Goal: Communication & Community: Answer question/provide support

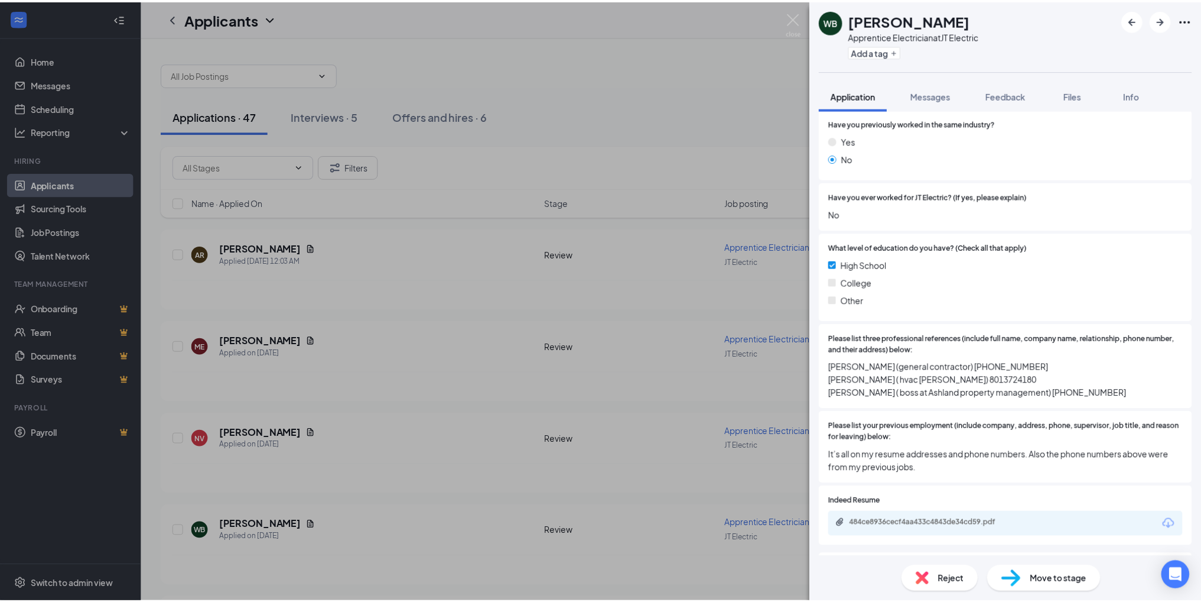
scroll to position [236, 0]
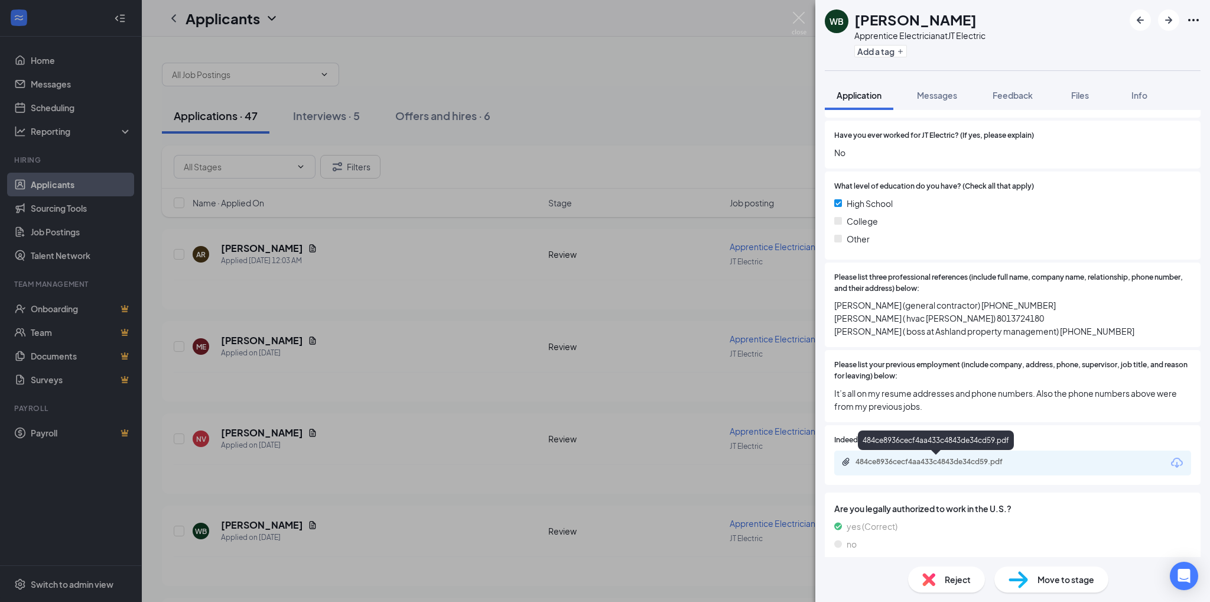
click at [891, 462] on div "484ce8936cecf4aa433c4843de34cd59.pdf" at bounding box center [938, 461] width 165 height 9
click at [794, 14] on img at bounding box center [799, 23] width 15 height 23
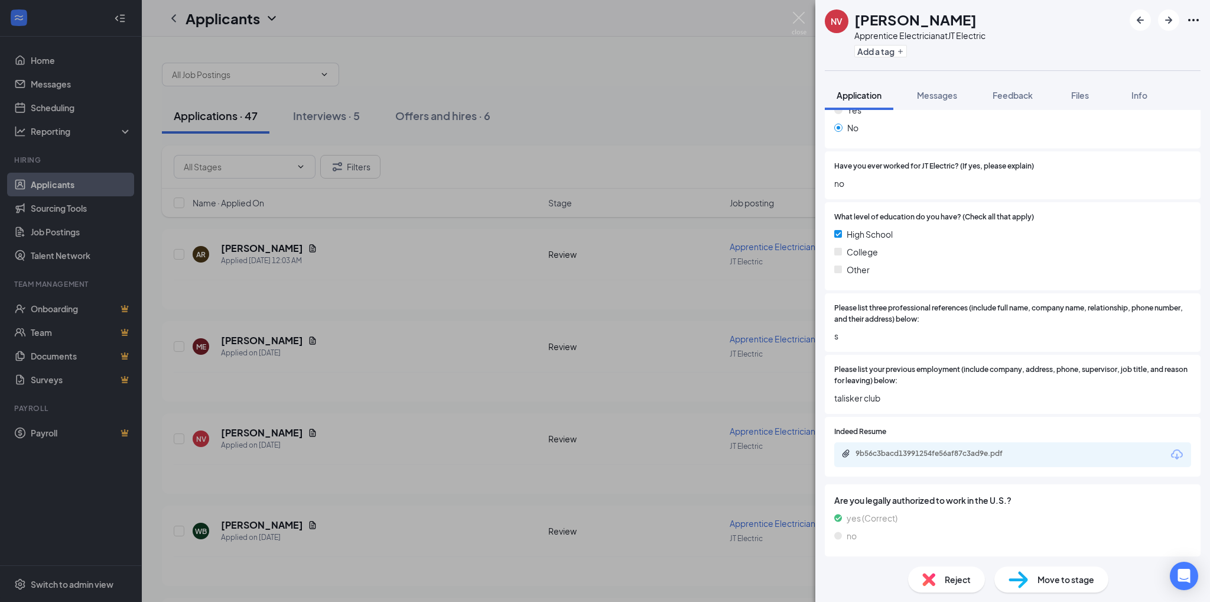
scroll to position [208, 0]
click at [885, 452] on div "9b56c3bacd13991254fe56af87c3ad9e.pdf" at bounding box center [938, 450] width 165 height 9
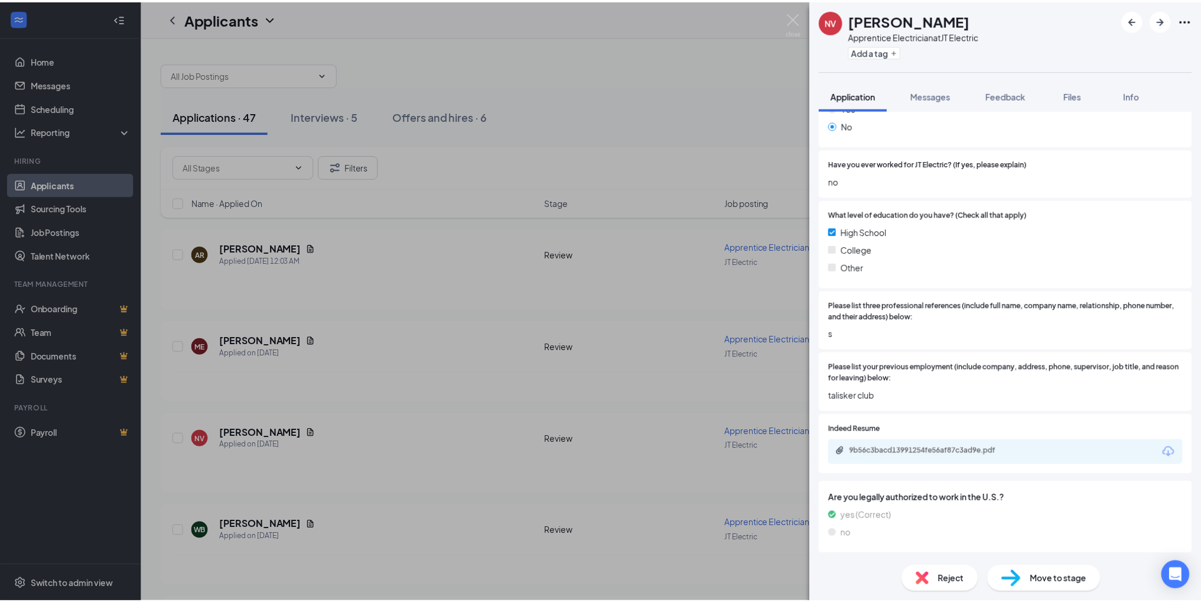
scroll to position [203, 0]
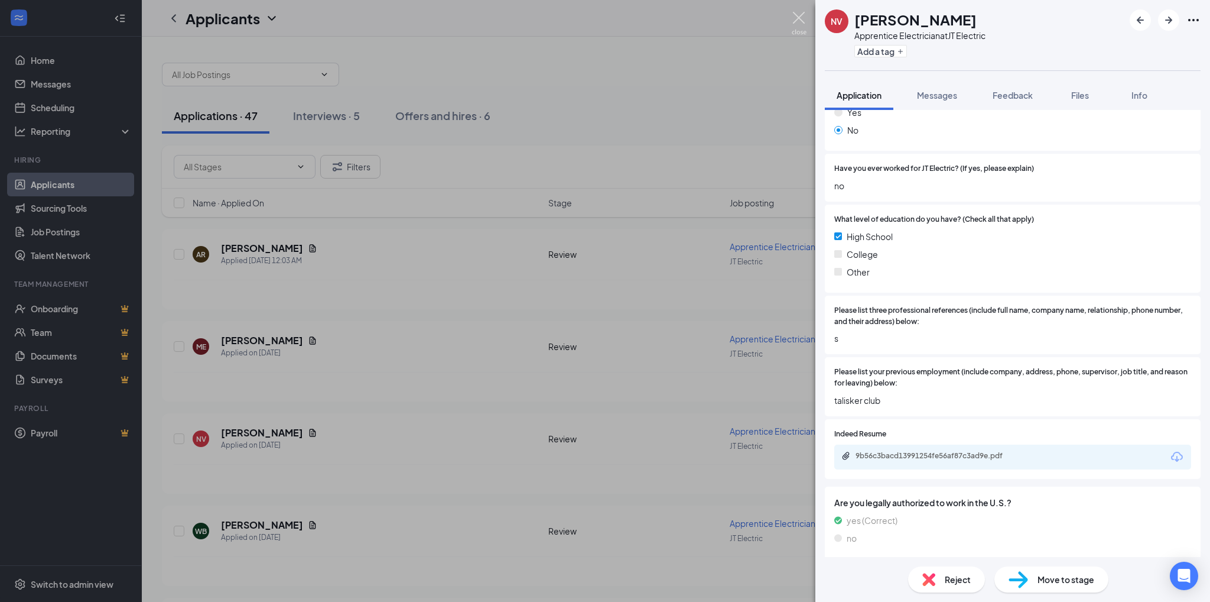
click at [797, 15] on img at bounding box center [799, 23] width 15 height 23
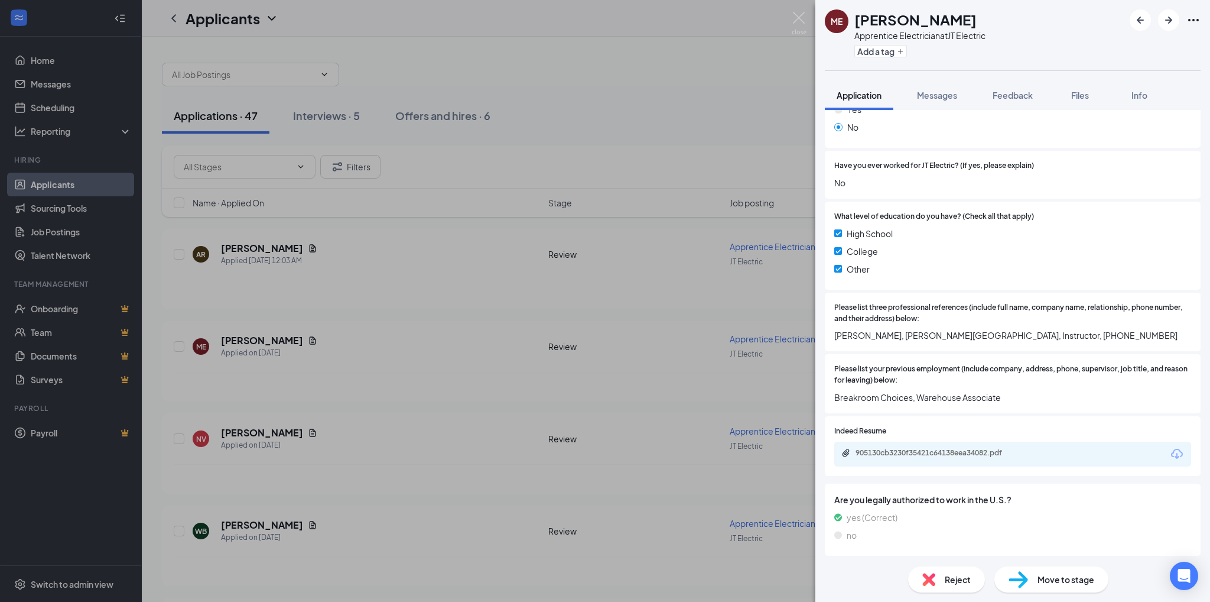
scroll to position [208, 0]
click at [950, 451] on div "905130cb3230f35421c64138eea34082.pdf" at bounding box center [938, 450] width 165 height 9
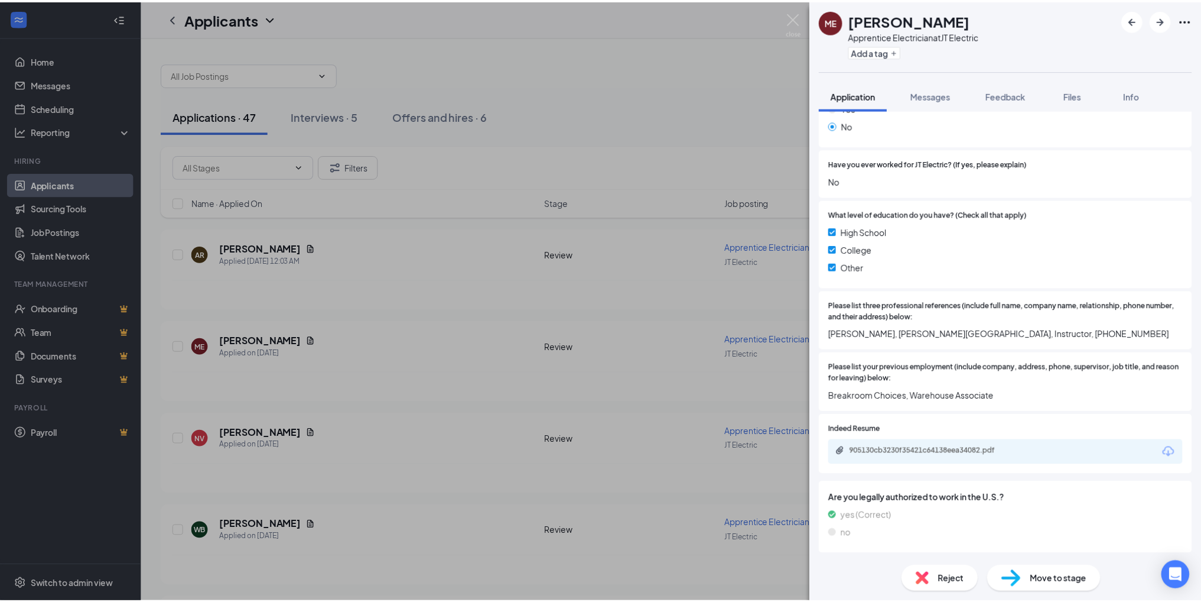
scroll to position [203, 0]
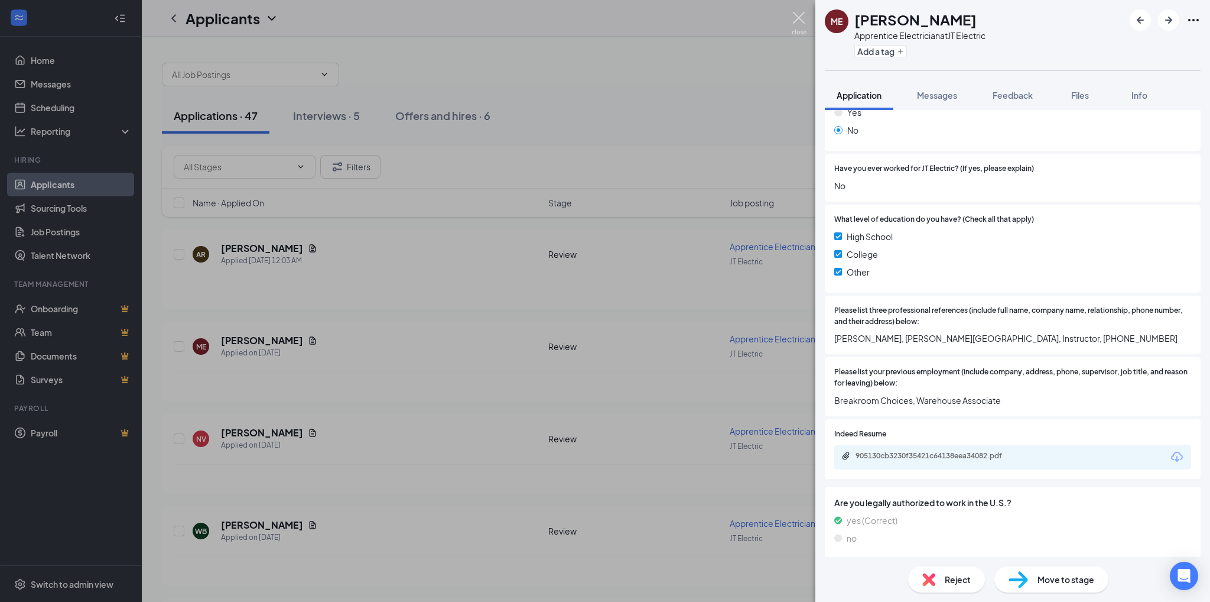
click at [801, 17] on img at bounding box center [799, 23] width 15 height 23
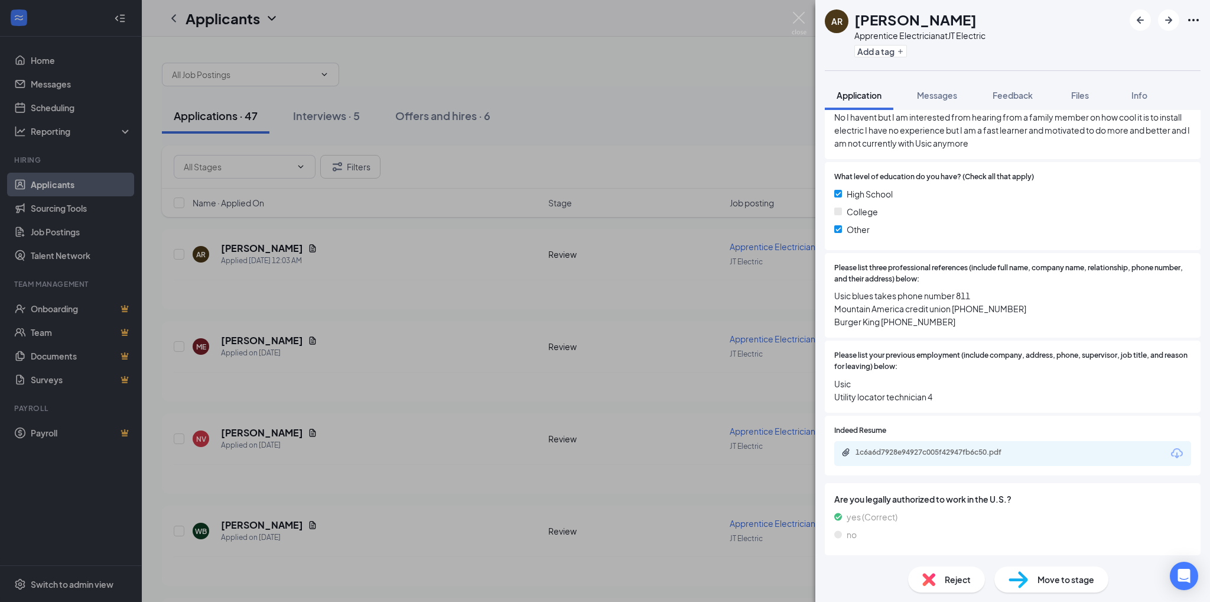
scroll to position [273, 0]
click at [931, 450] on div "1c6a6d7928e94927c005f42947fb6c50.pdf" at bounding box center [938, 450] width 165 height 9
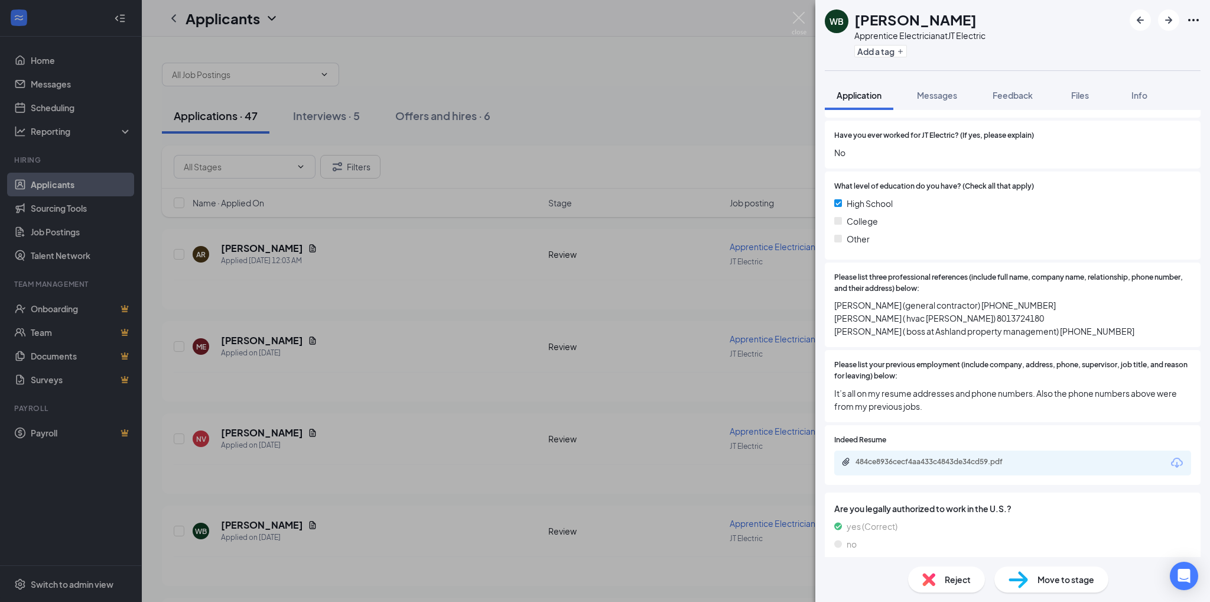
scroll to position [247, 0]
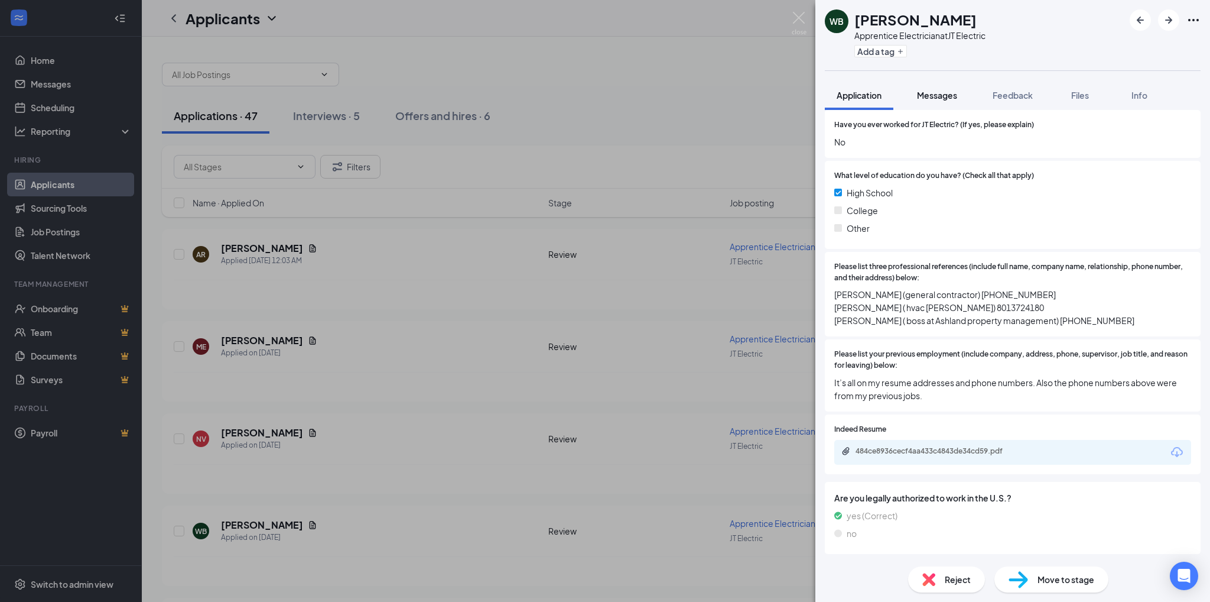
click at [933, 93] on span "Messages" at bounding box center [937, 95] width 40 height 11
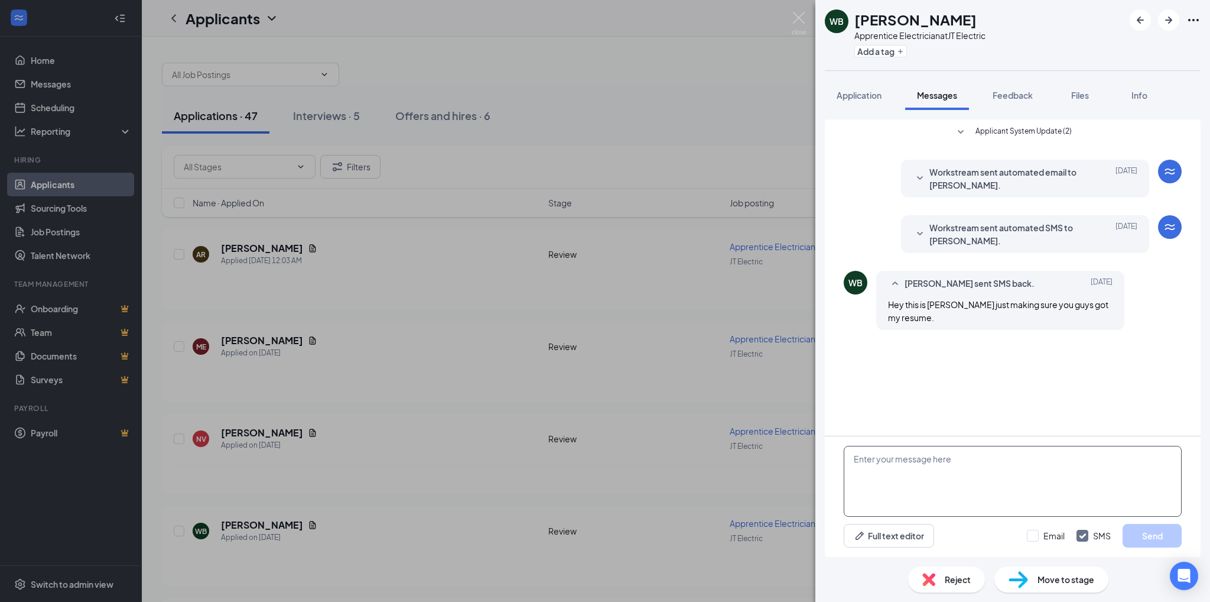
click at [855, 460] on textarea at bounding box center [1013, 481] width 338 height 71
paste textarea "Thank you for your interest in employment with JT Electric. We are currently un…"
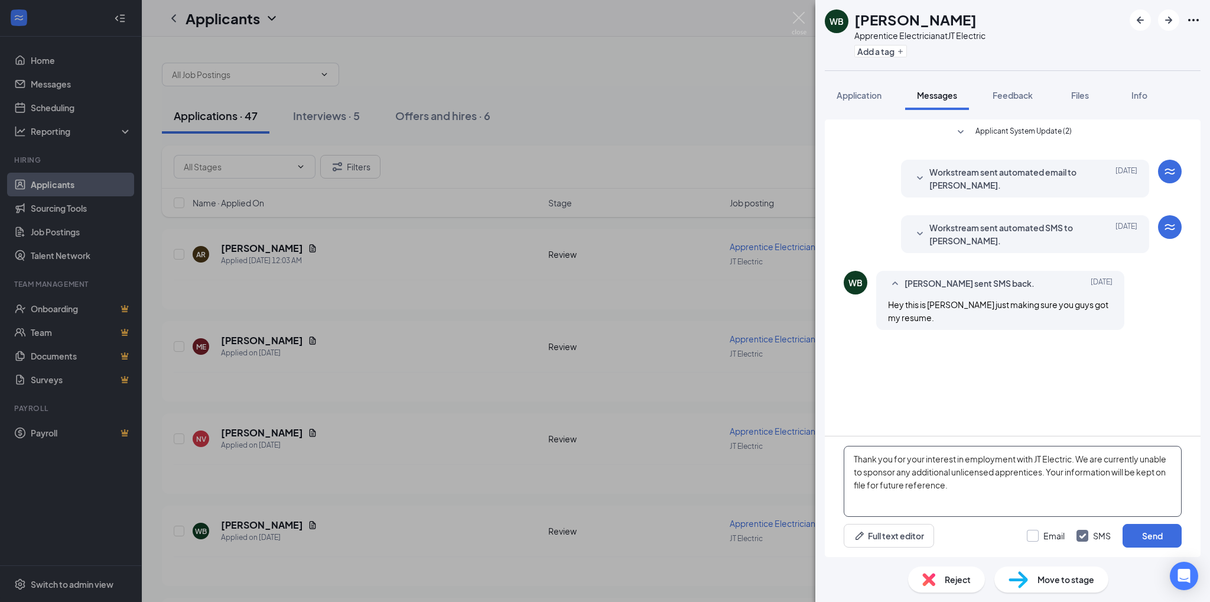
type textarea "Thank you for your interest in employment with JT Electric. We are currently un…"
click at [1037, 534] on input "Email" at bounding box center [1046, 535] width 38 height 12
checkbox input "true"
click at [849, 456] on textarea "Thank you for your interest in employment with JT Electric. We are currently un…" at bounding box center [1013, 481] width 338 height 71
type textarea "[PERSON_NAME], Thank you for your interest in employment with JT Electric. We a…"
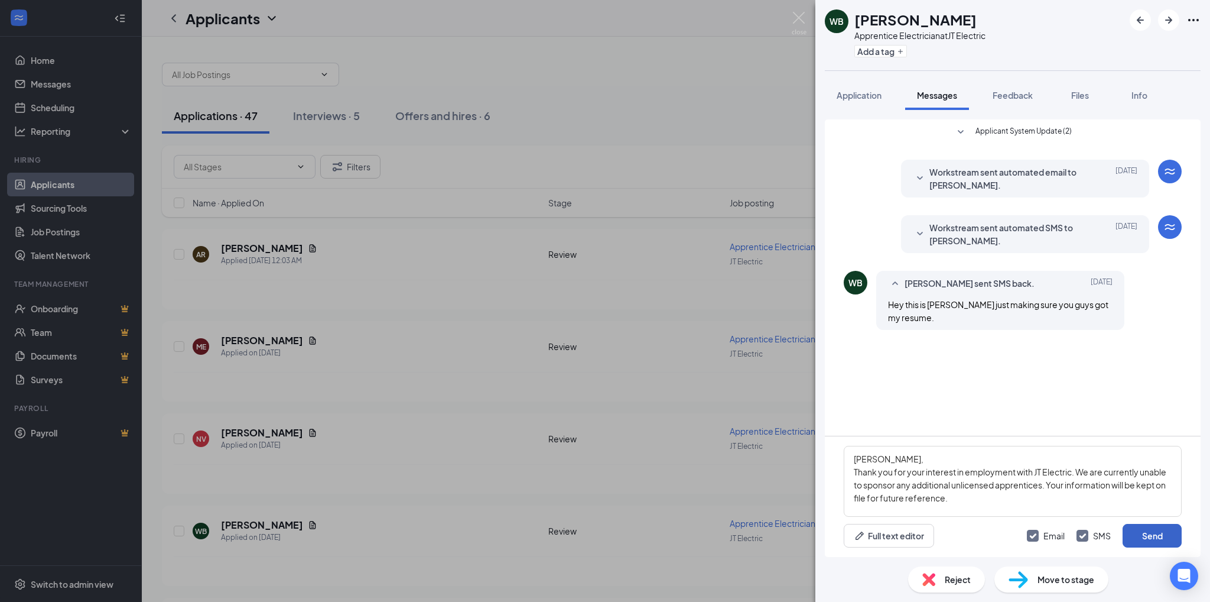
click at [1149, 535] on button "Send" at bounding box center [1152, 536] width 59 height 24
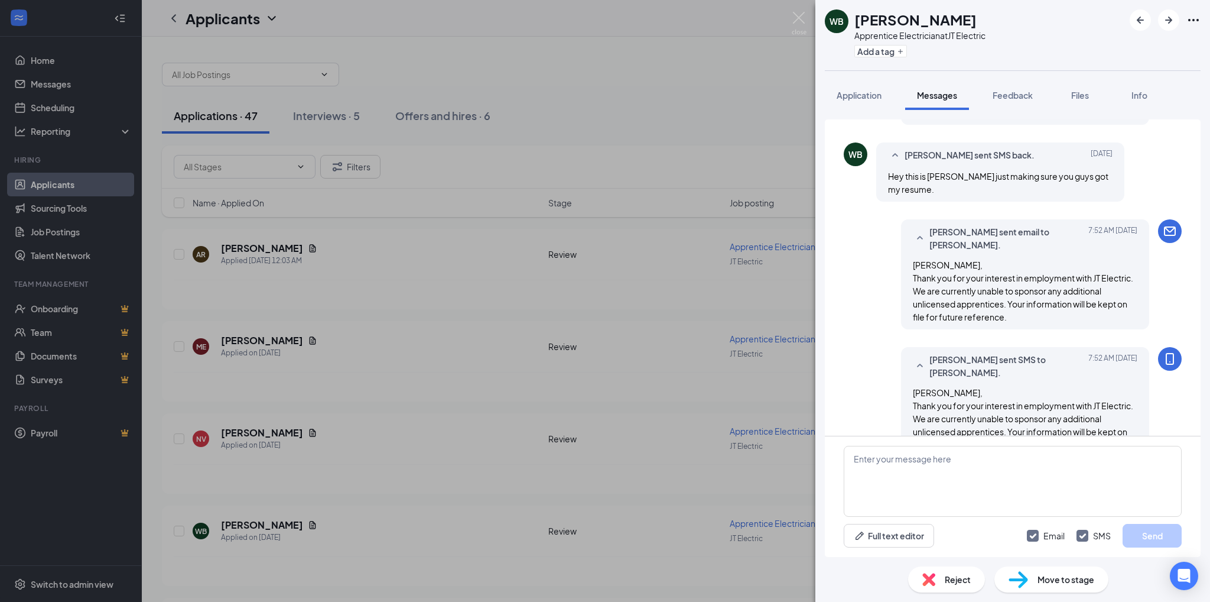
scroll to position [137, 0]
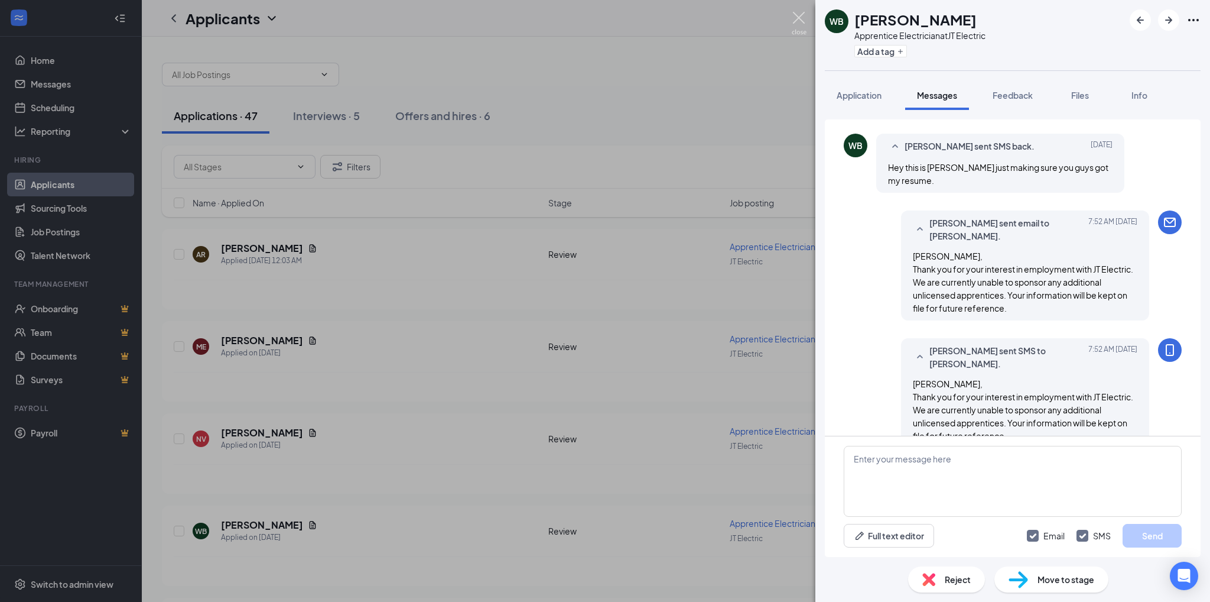
click at [800, 17] on img at bounding box center [799, 23] width 15 height 23
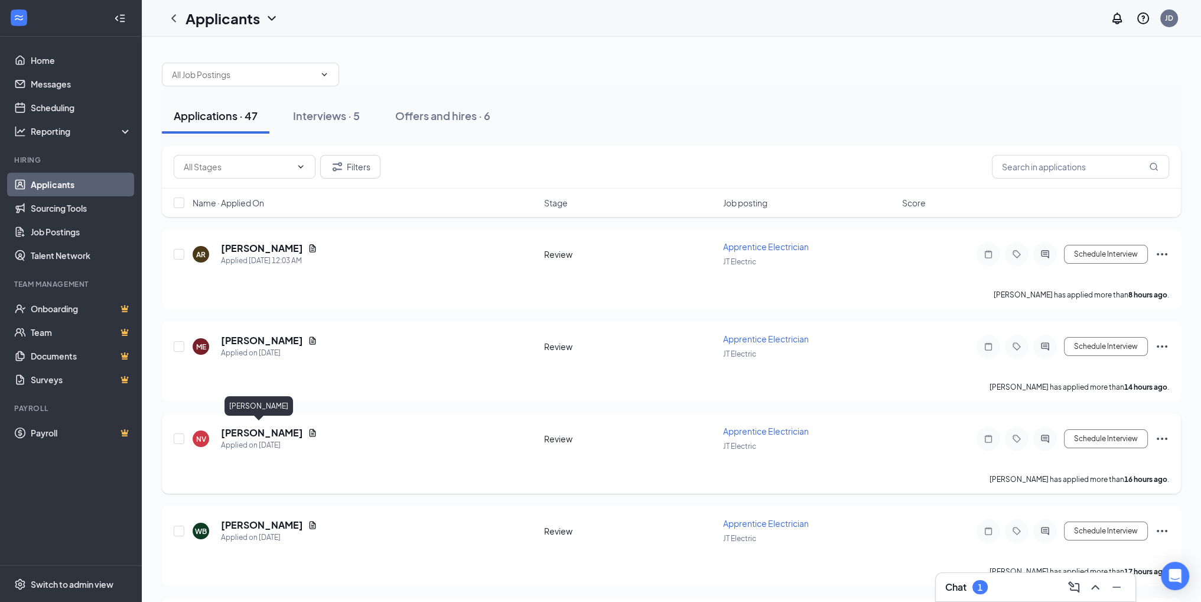
click at [261, 428] on h5 "[PERSON_NAME]" at bounding box center [262, 432] width 82 height 13
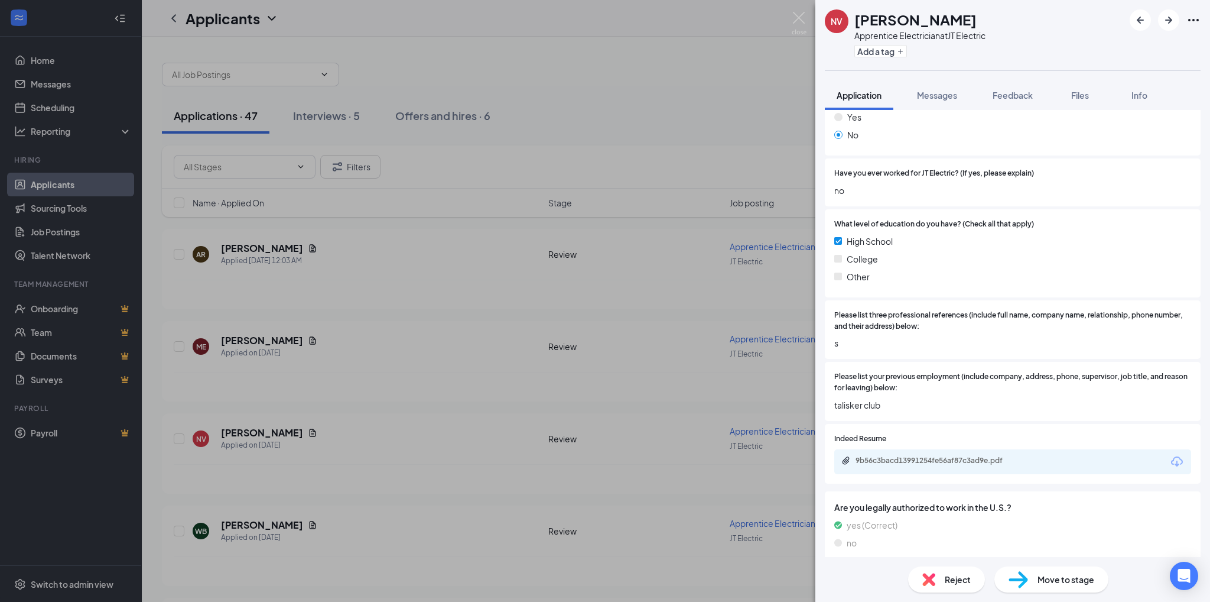
scroll to position [203, 0]
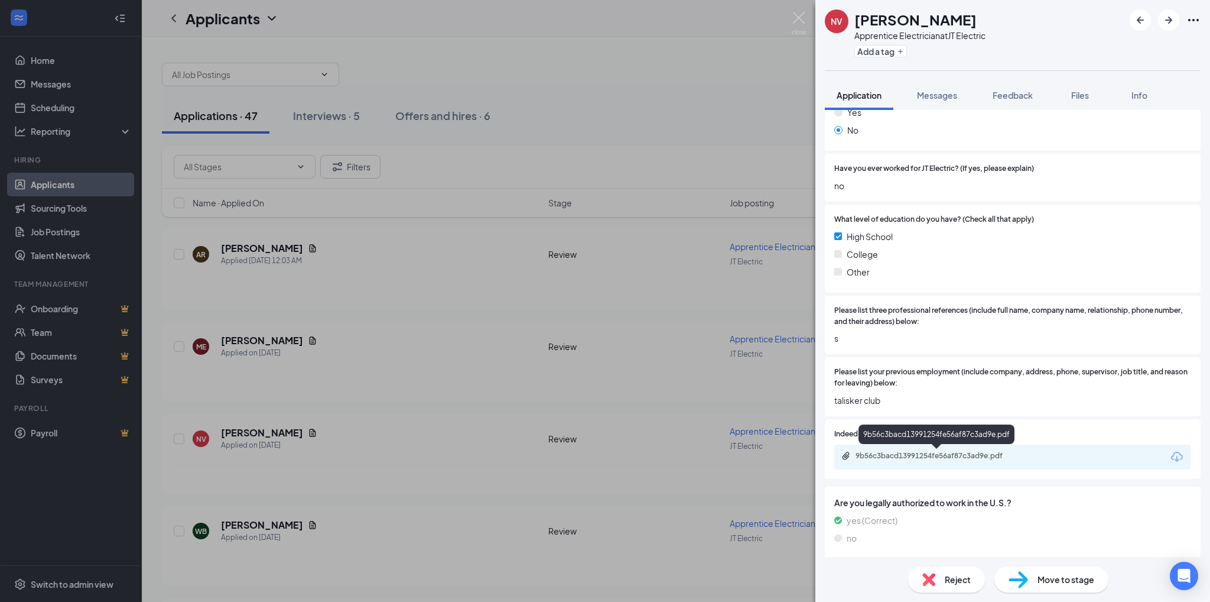
click at [886, 454] on div "9b56c3bacd13991254fe56af87c3ad9e.pdf" at bounding box center [938, 455] width 165 height 9
click at [936, 93] on span "Messages" at bounding box center [937, 95] width 40 height 11
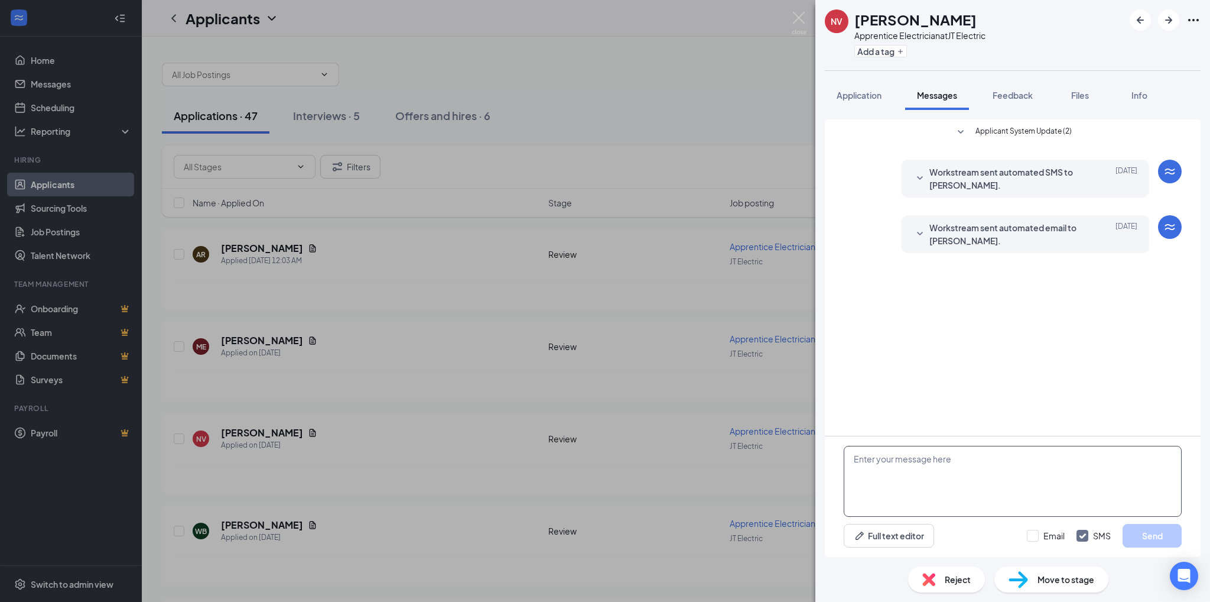
click at [859, 459] on textarea at bounding box center [1013, 481] width 338 height 71
paste textarea "Thank you for your interest in employment with JT Electric. We are currently un…"
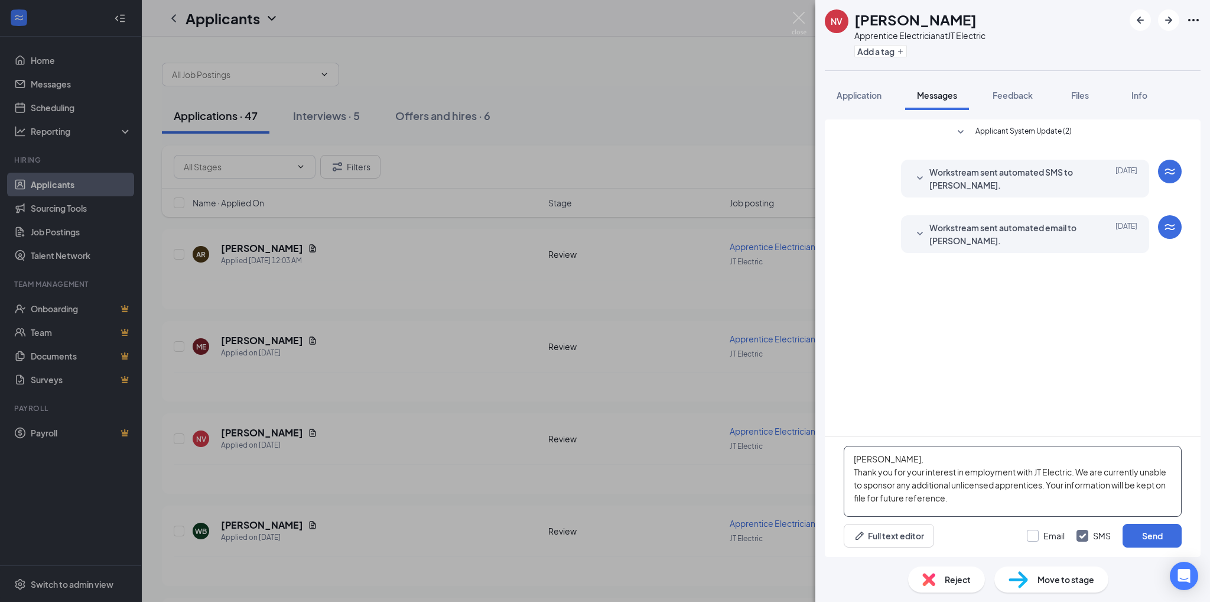
type textarea "[PERSON_NAME], Thank you for your interest in employment with JT Electric. We a…"
click at [1037, 534] on input "Email" at bounding box center [1046, 535] width 38 height 12
checkbox input "true"
click at [1145, 534] on button "Send" at bounding box center [1152, 536] width 59 height 24
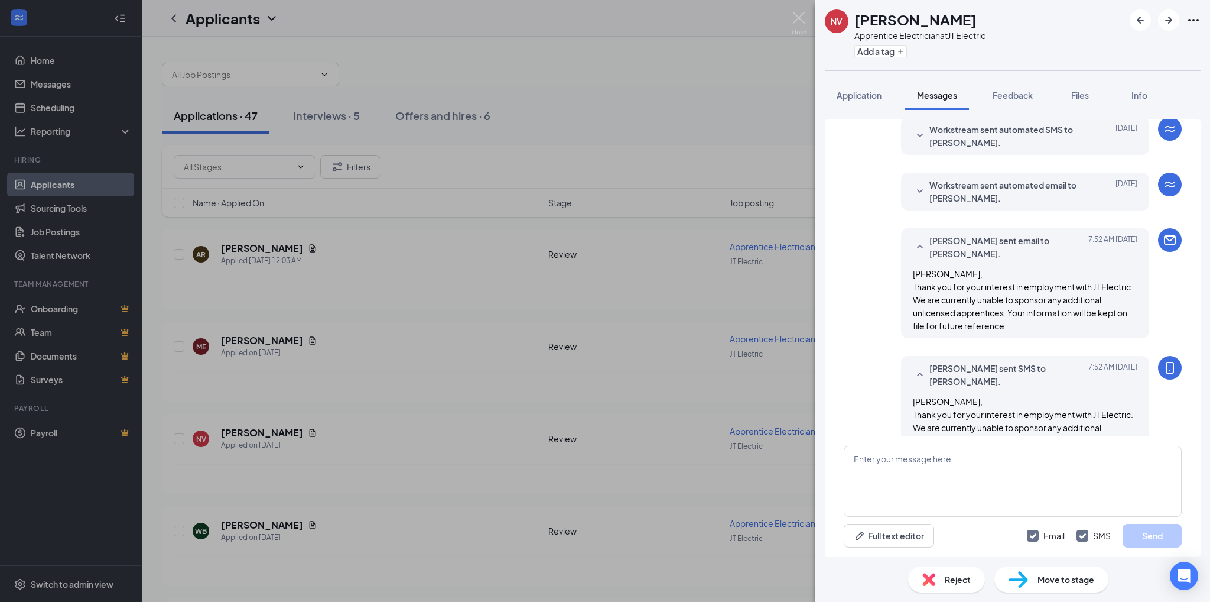
scroll to position [61, 0]
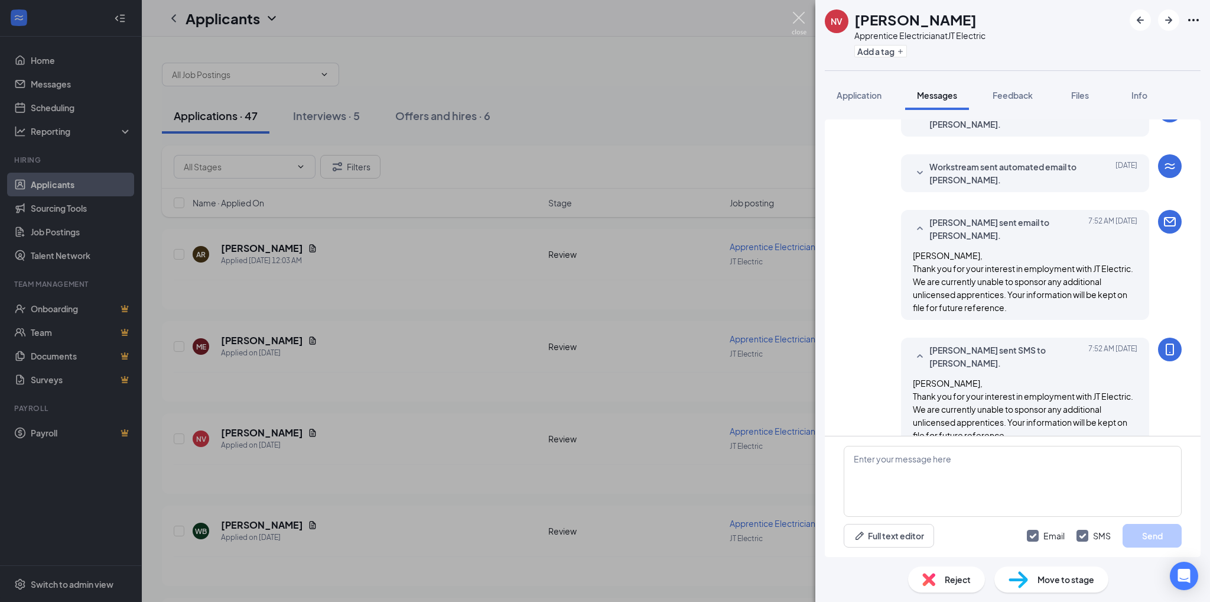
click at [797, 18] on img at bounding box center [799, 23] width 15 height 23
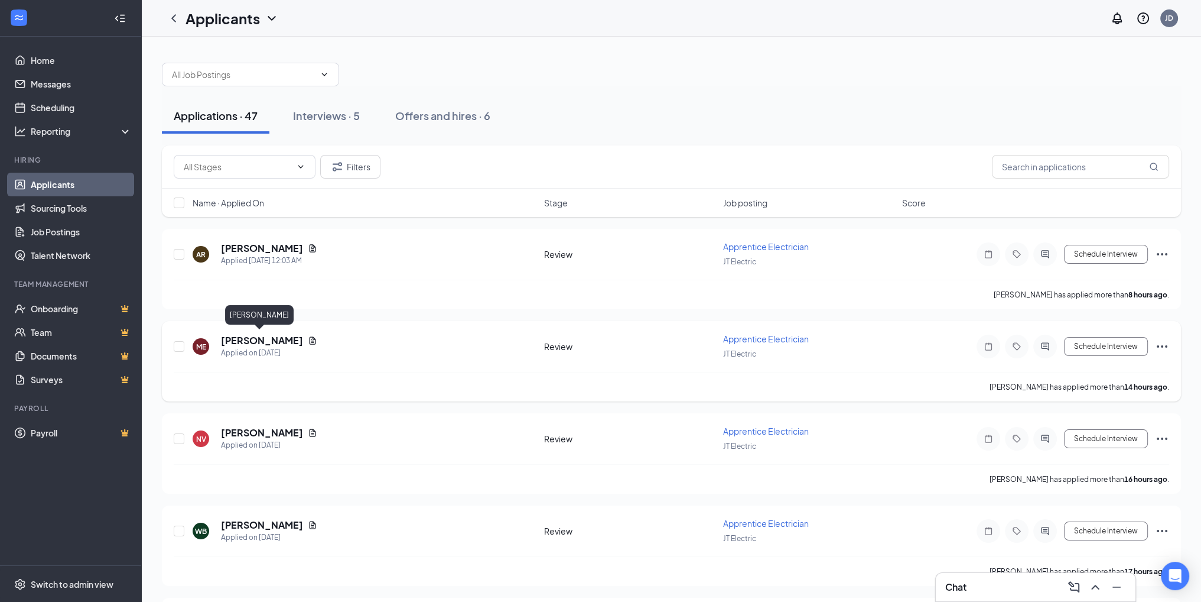
click at [245, 336] on h5 "[PERSON_NAME]" at bounding box center [262, 340] width 82 height 13
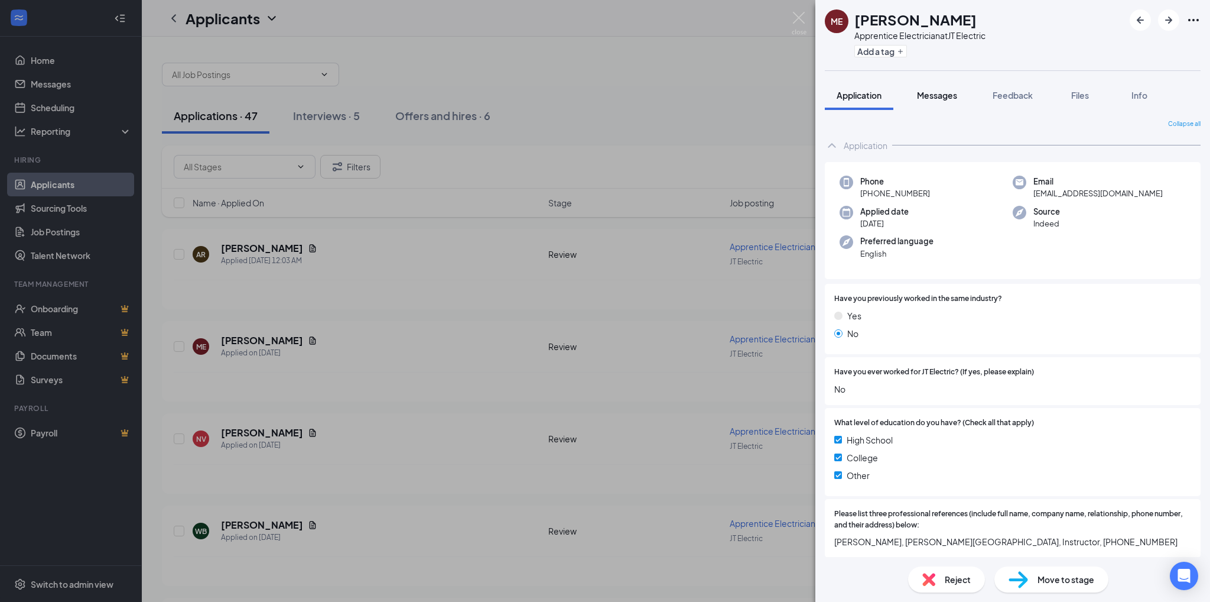
click at [935, 92] on span "Messages" at bounding box center [937, 95] width 40 height 11
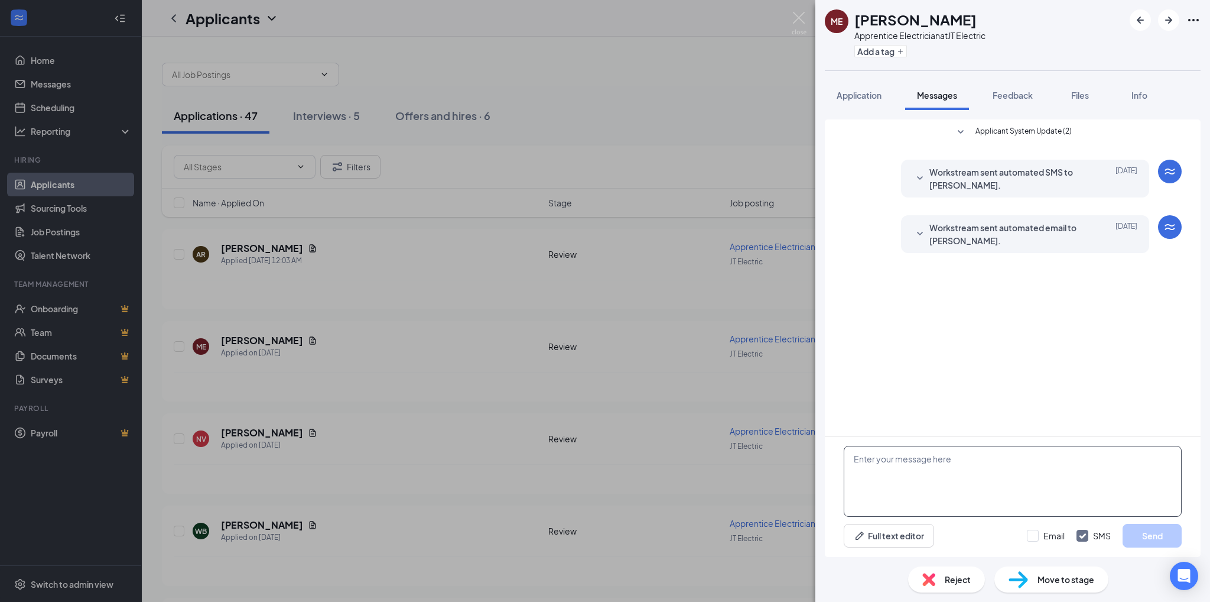
click at [863, 459] on textarea at bounding box center [1013, 481] width 338 height 71
paste textarea "Thank you for your interest in employment with JT Electric. We are currently un…"
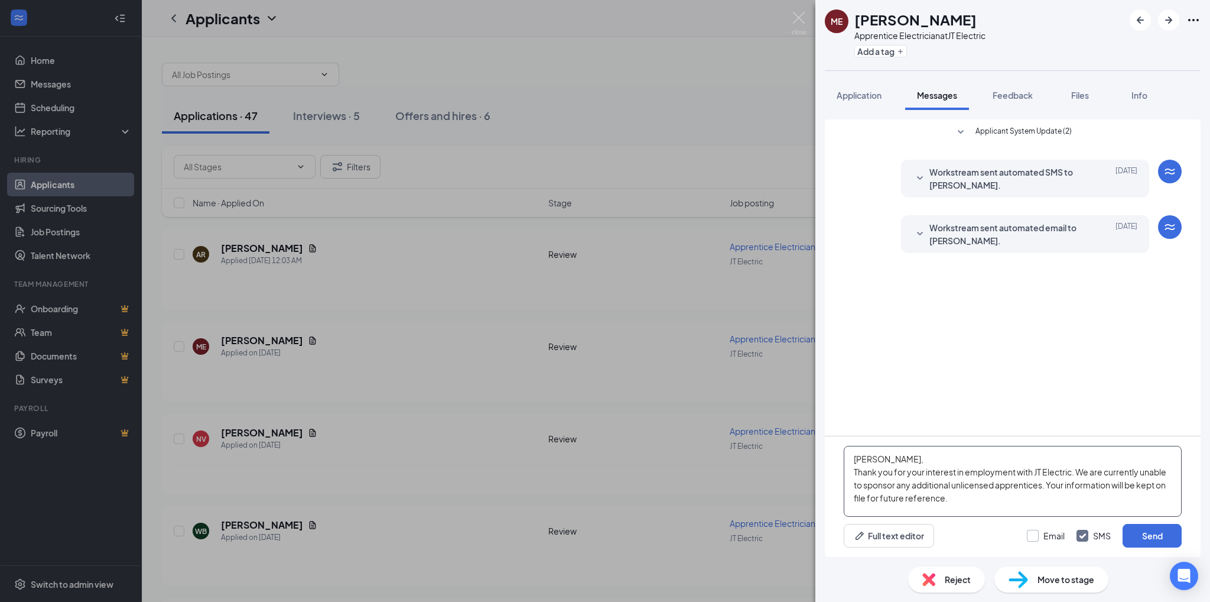
type textarea "[PERSON_NAME], Thank you for your interest in employment with JT Electric. We a…"
click at [1035, 534] on input "Email" at bounding box center [1046, 535] width 38 height 12
checkbox input "true"
click at [1141, 534] on button "Send" at bounding box center [1152, 536] width 59 height 24
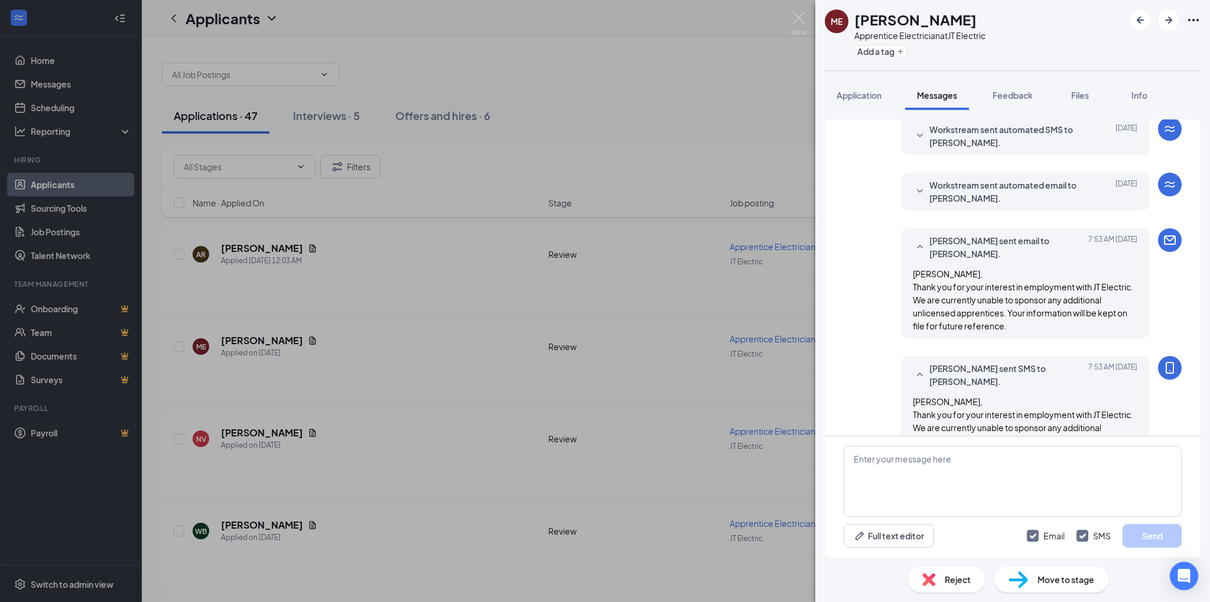
scroll to position [61, 0]
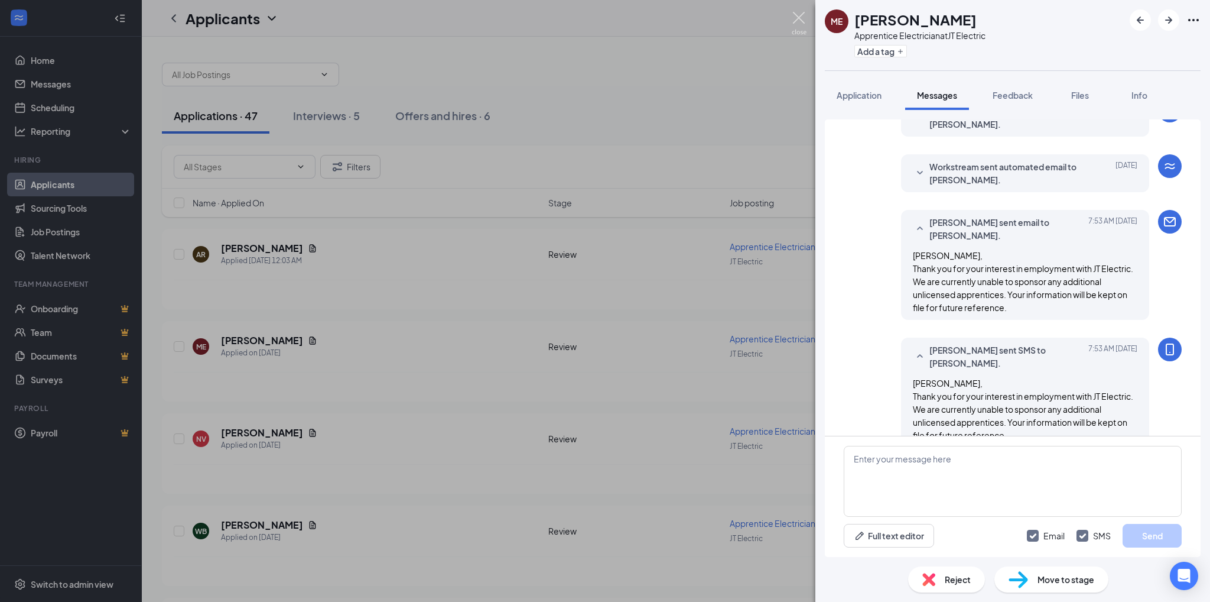
click at [802, 17] on img at bounding box center [799, 23] width 15 height 23
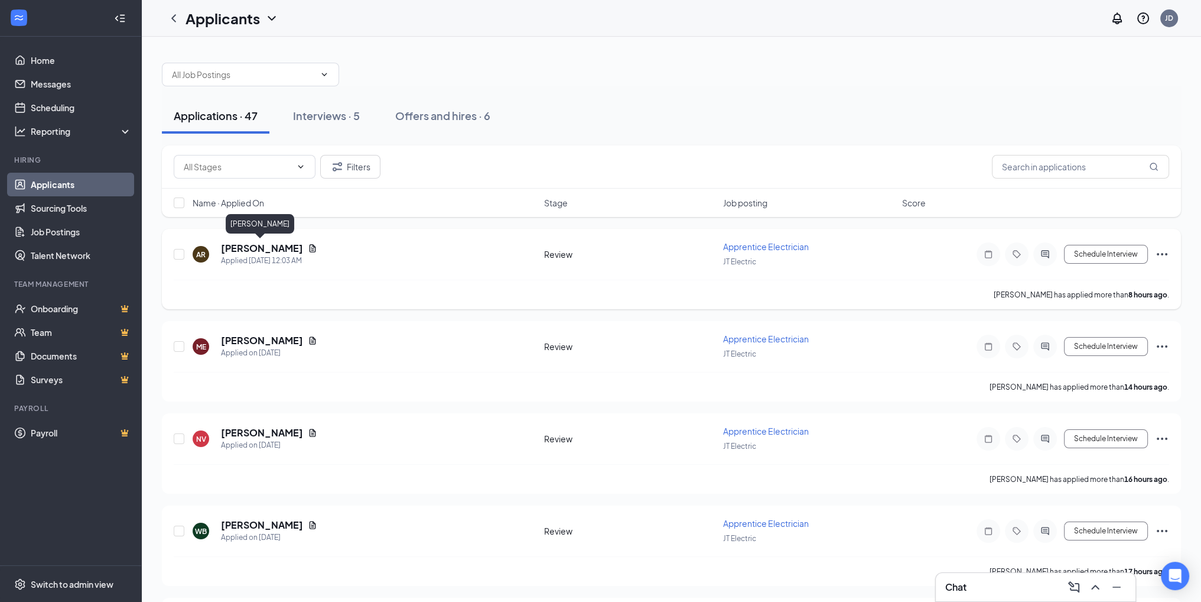
click at [246, 246] on h5 "[PERSON_NAME]" at bounding box center [262, 248] width 82 height 13
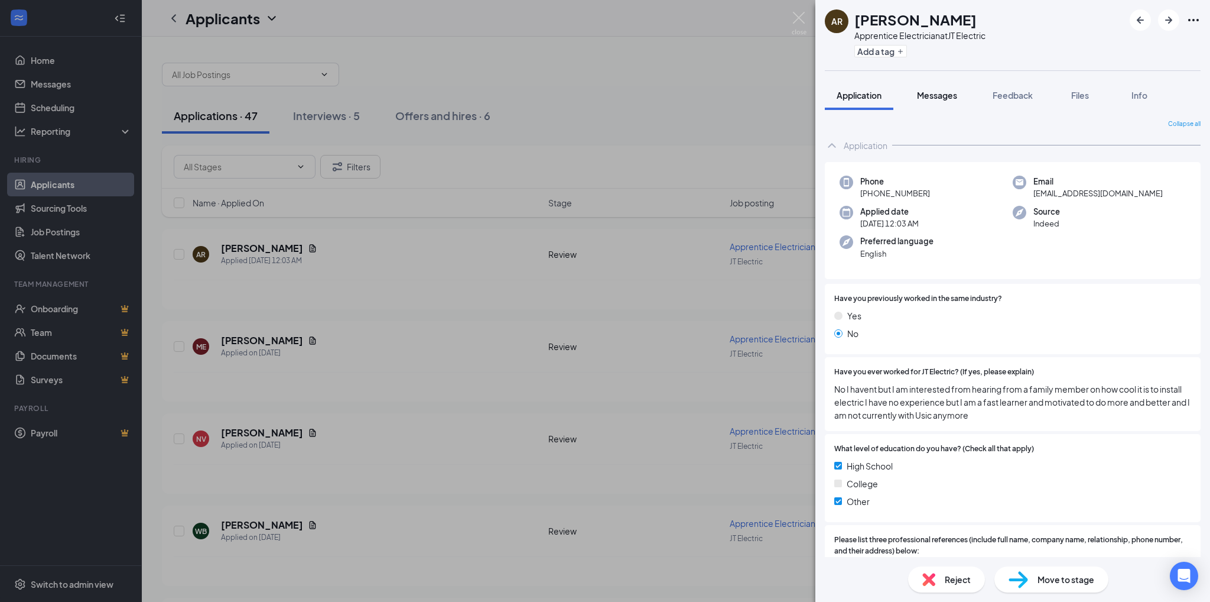
click at [938, 95] on span "Messages" at bounding box center [937, 95] width 40 height 11
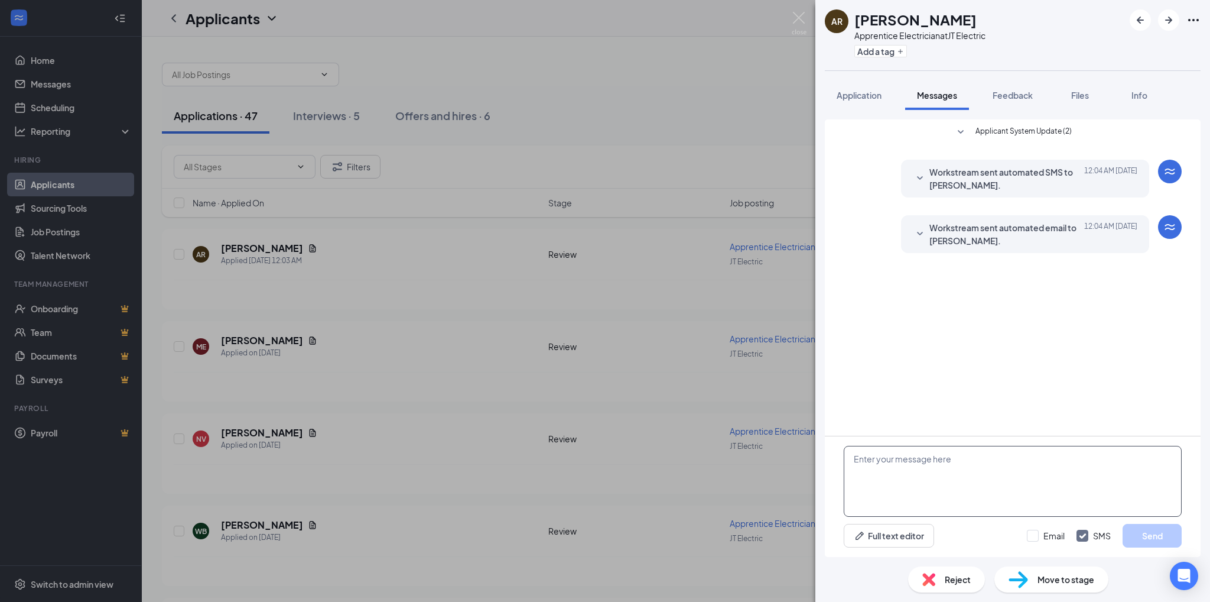
click at [860, 457] on textarea at bounding box center [1013, 481] width 338 height 71
paste textarea "Thank you for your interest in employment with JT Electric. We are currently un…"
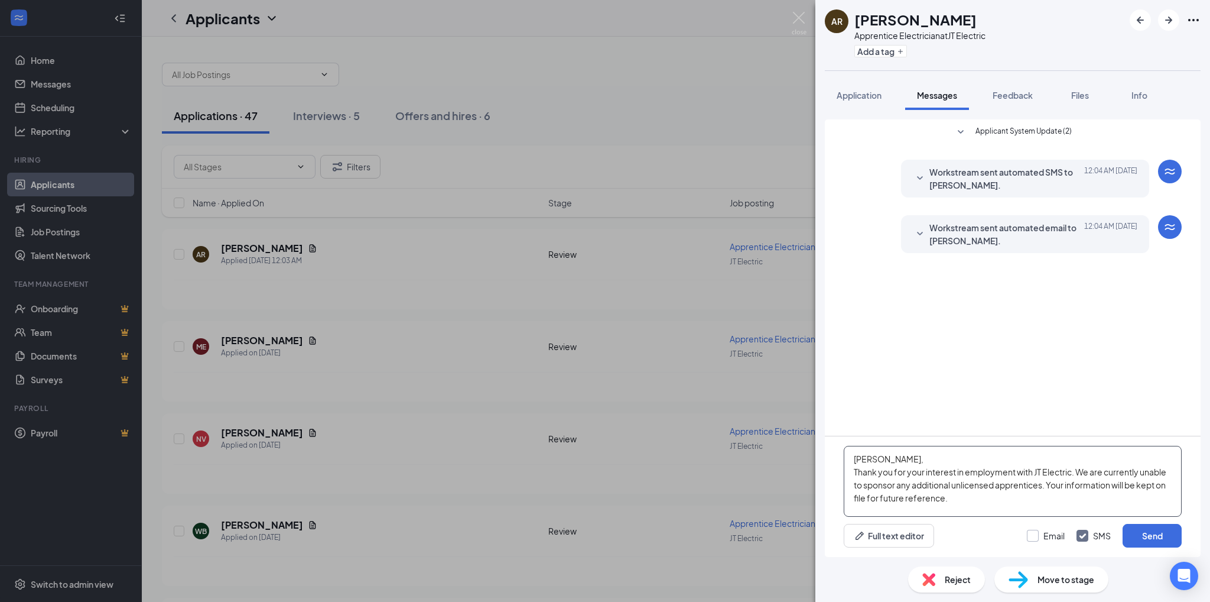
type textarea "[PERSON_NAME], Thank you for your interest in employment with JT Electric. We a…"
click at [1032, 535] on input "Email" at bounding box center [1046, 535] width 38 height 12
checkbox input "true"
click at [1139, 536] on button "Send" at bounding box center [1152, 536] width 59 height 24
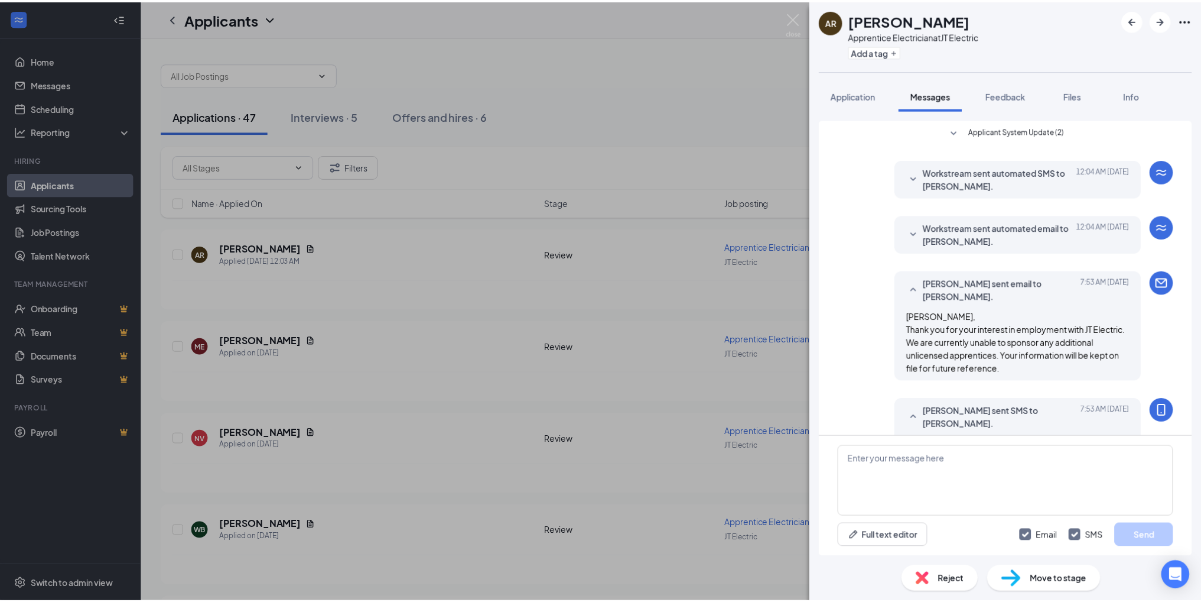
scroll to position [61, 0]
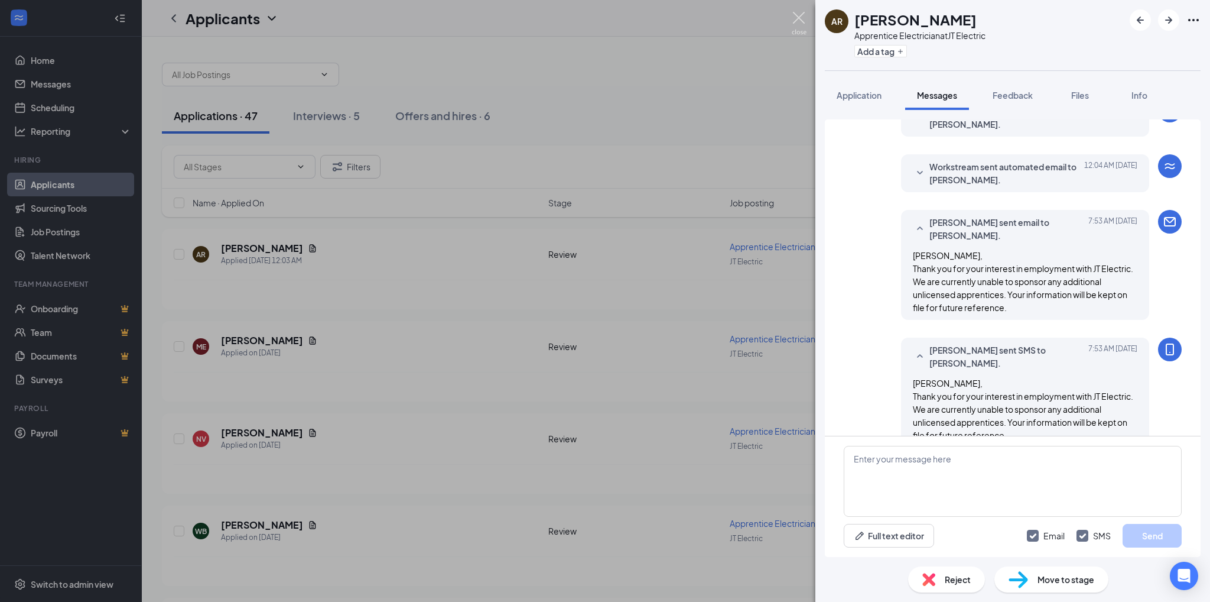
click at [798, 16] on img at bounding box center [799, 23] width 15 height 23
